Goal: Transaction & Acquisition: Obtain resource

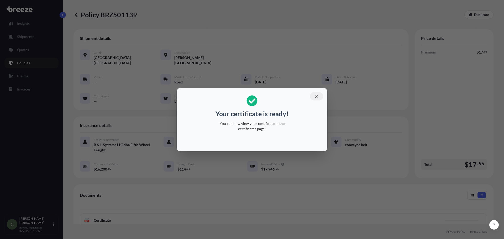
click at [318, 97] on icon "button" at bounding box center [316, 96] width 5 height 5
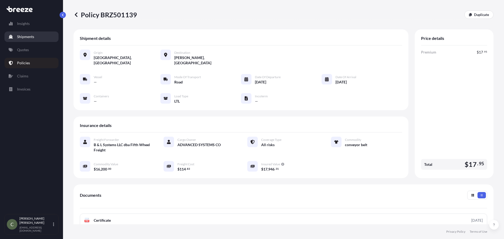
click at [30, 36] on p "Shipments" at bounding box center [25, 36] width 17 height 5
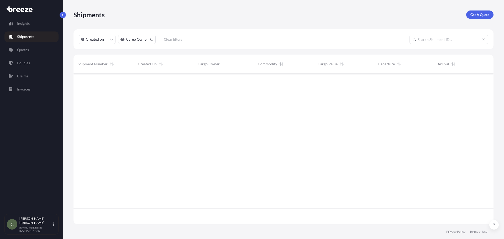
scroll to position [150, 416]
click at [27, 52] on p "Quotes" at bounding box center [23, 49] width 12 height 5
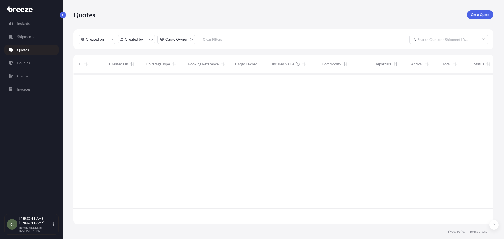
scroll to position [150, 416]
click at [476, 14] on p "Get a Quote" at bounding box center [480, 14] width 18 height 5
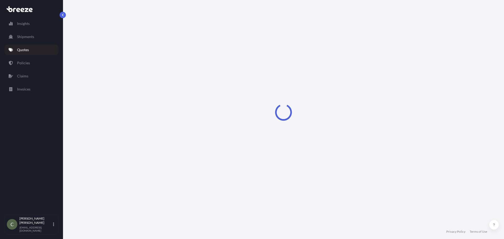
select select "Sea"
select select "1"
